Goal: Task Accomplishment & Management: Complete application form

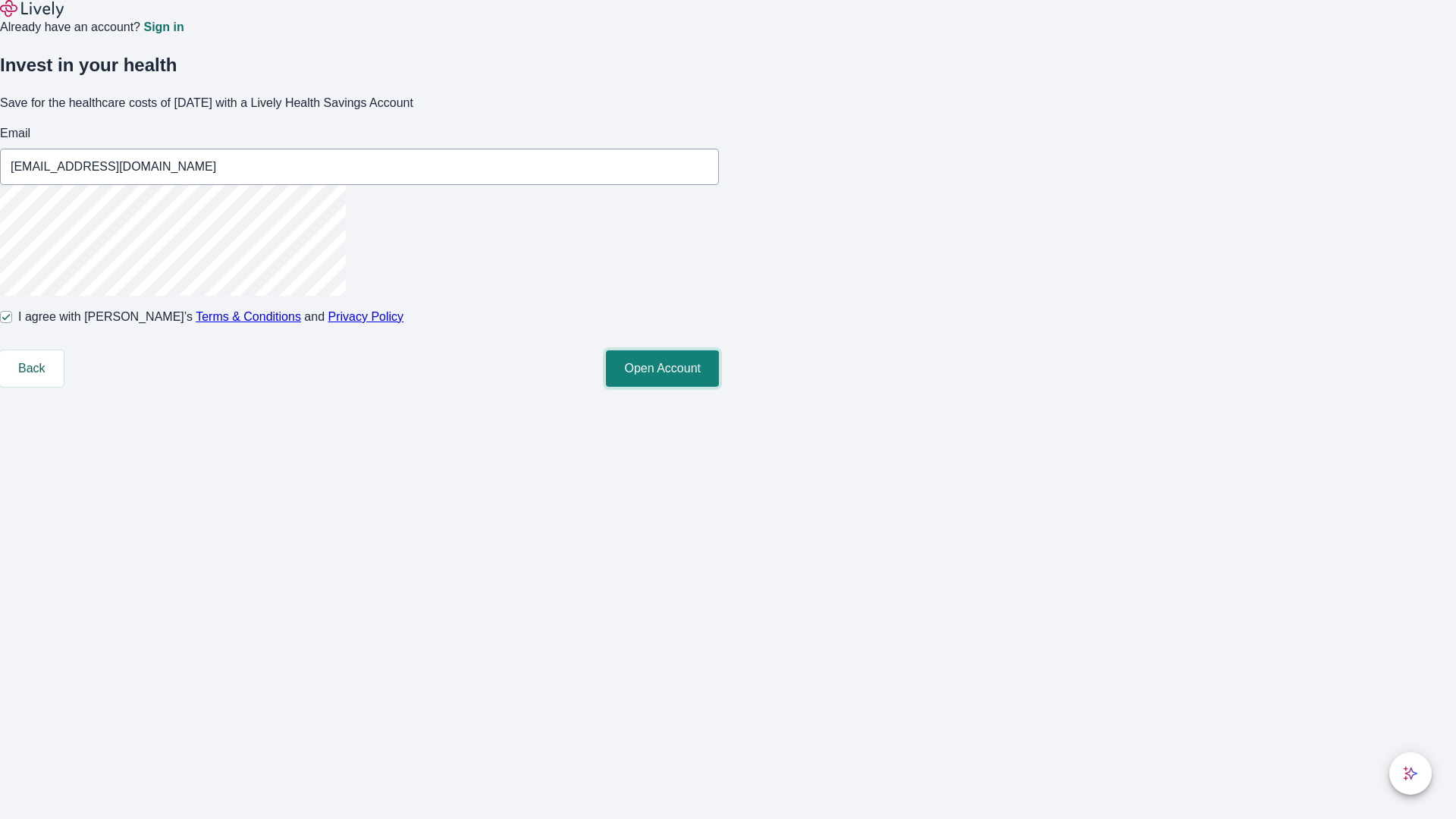
click at [719, 387] on button "Open Account" at bounding box center [662, 368] width 113 height 36
type input "[EMAIL_ADDRESS][DOMAIN_NAME]"
click at [12, 323] on input "I agree with Lively’s Terms & Conditions and Privacy Policy" at bounding box center [6, 316] width 12 height 12
checkbox input "false"
type input "[EMAIL_ADDRESS][DOMAIN_NAME]"
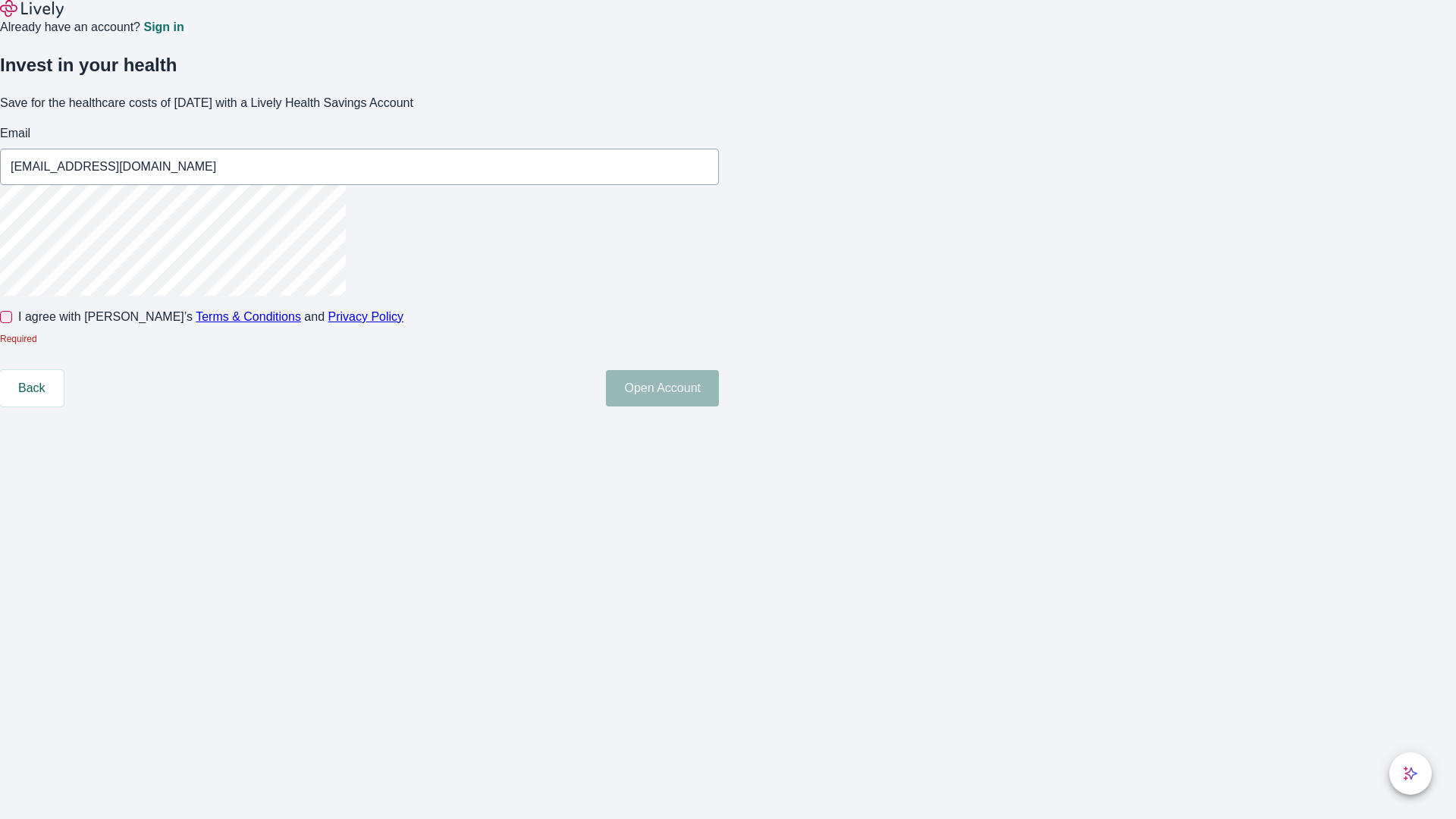
click at [12, 323] on input "I agree with Lively’s Terms & Conditions and Privacy Policy" at bounding box center [6, 316] width 12 height 12
checkbox input "true"
click at [719, 406] on button "Open Account" at bounding box center [662, 388] width 113 height 36
